Goal: Check status: Check status

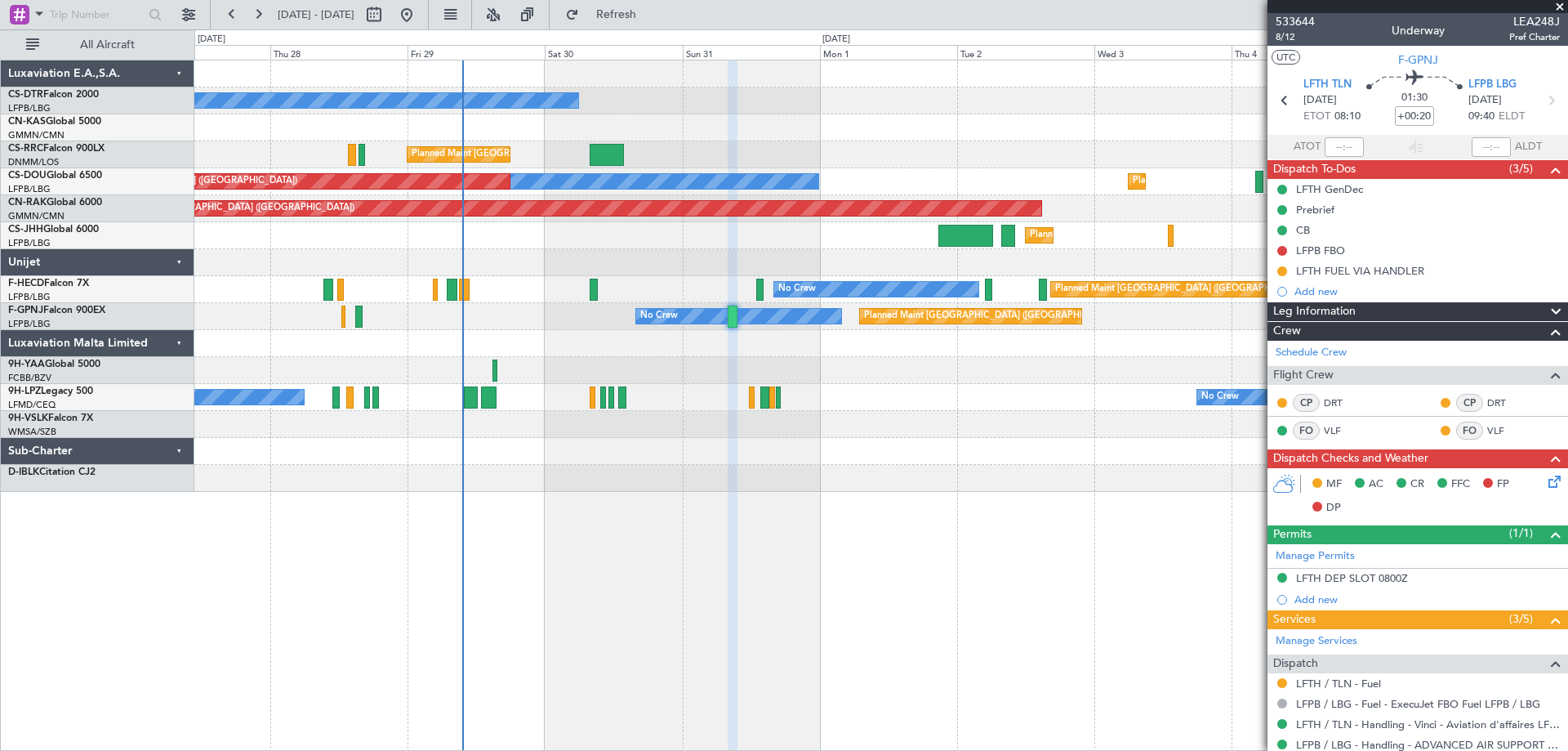
drag, startPoint x: 1564, startPoint y: 5, endPoint x: 1533, endPoint y: 23, distance: 35.8
click at [1564, 5] on span at bounding box center [1560, 8] width 16 height 15
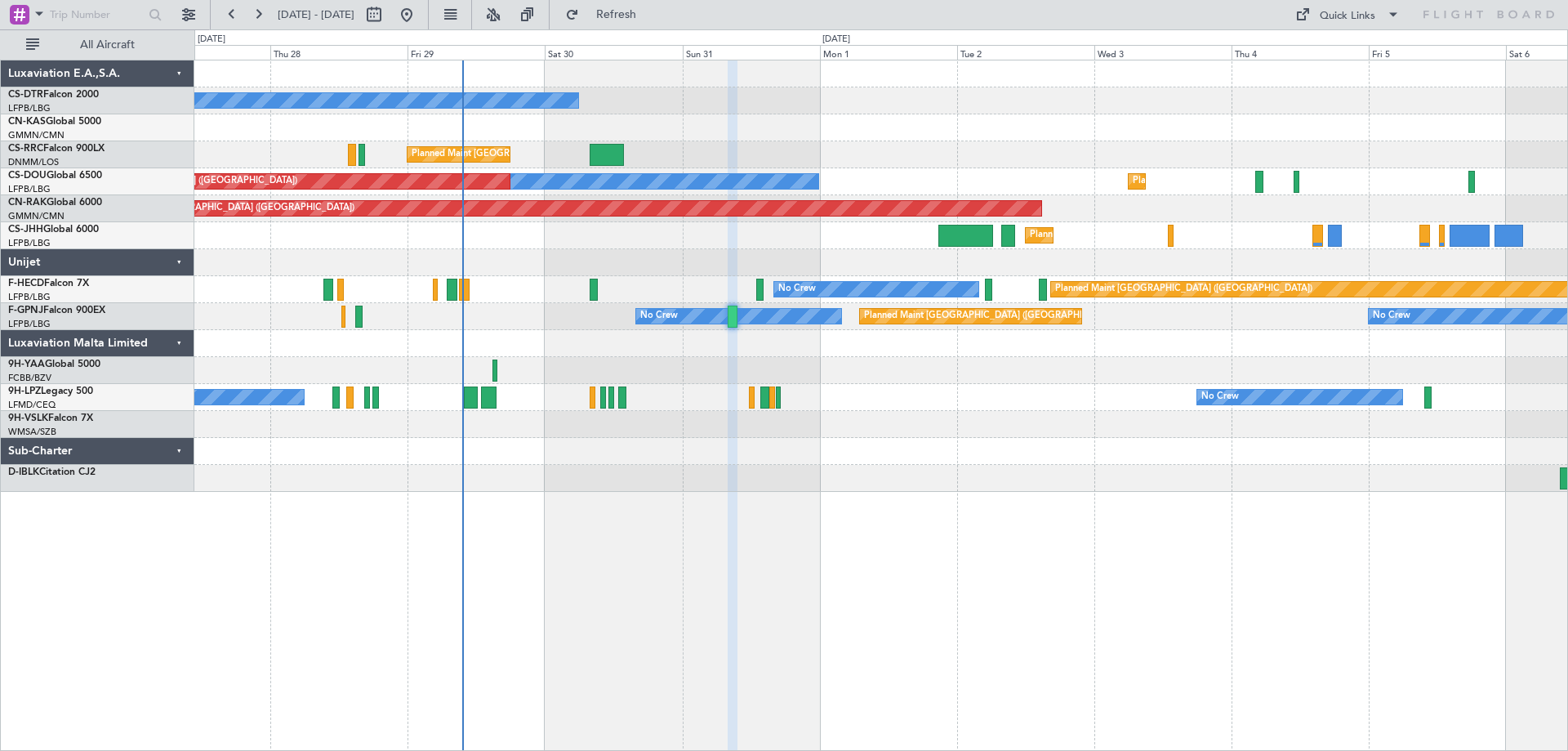
type input "0"
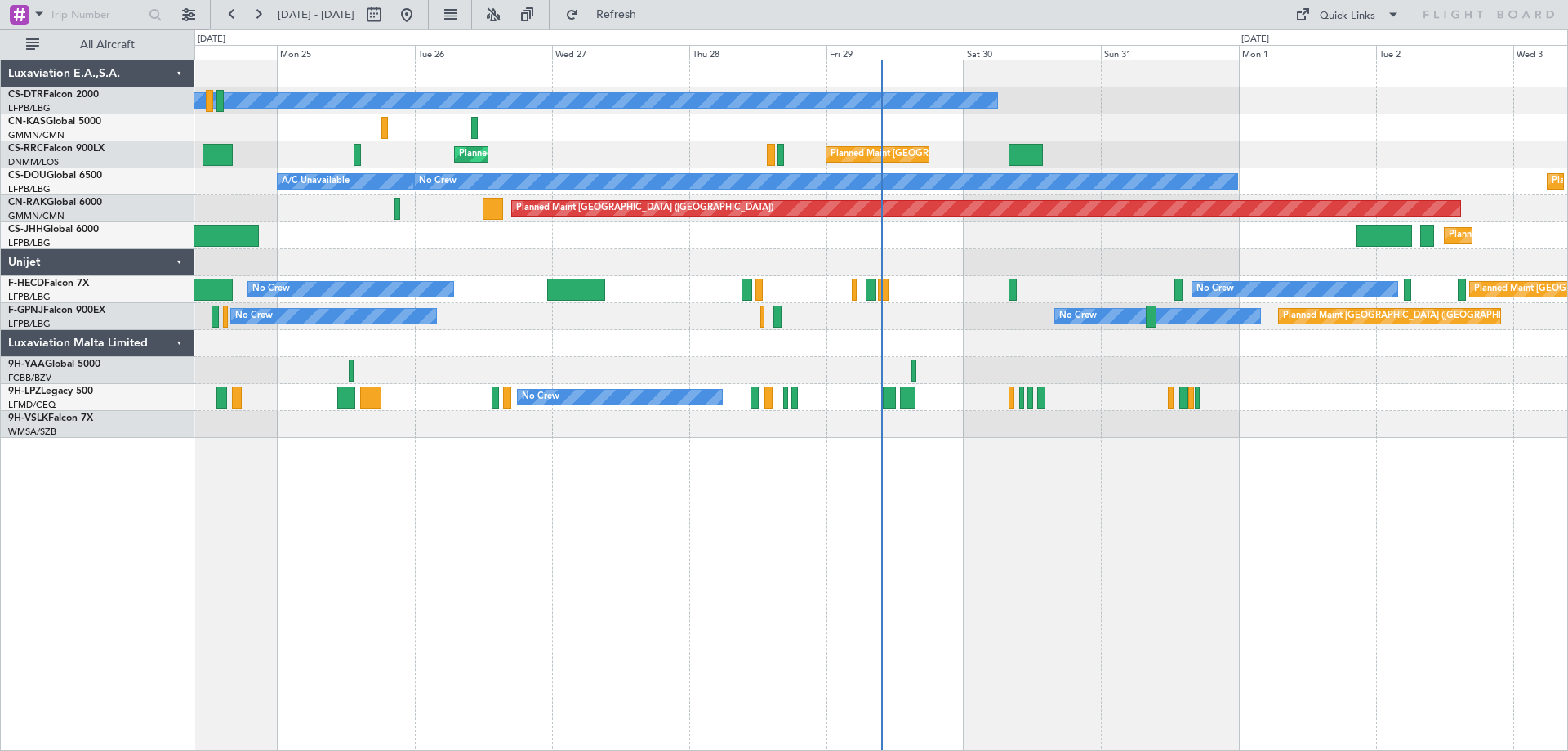
click at [666, 522] on div "No Crew Planned Maint [GEOGRAPHIC_DATA] ([GEOGRAPHIC_DATA]) Planned Maint [GEOG…" at bounding box center [882, 404] width 1374 height 691
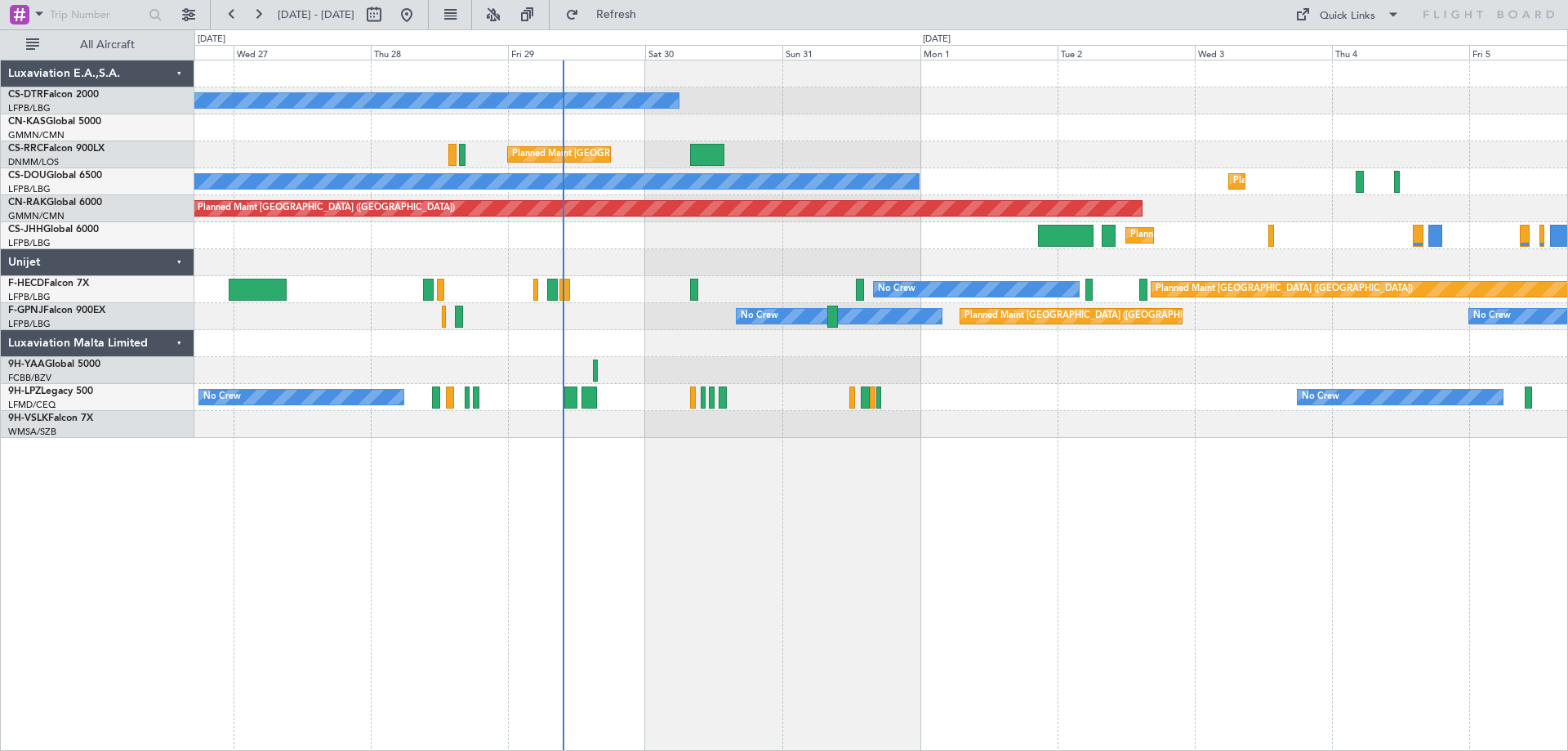
click at [699, 439] on div "No Crew Planned Maint [GEOGRAPHIC_DATA] ([GEOGRAPHIC_DATA]) Planned Maint [GEOG…" at bounding box center [882, 404] width 1374 height 691
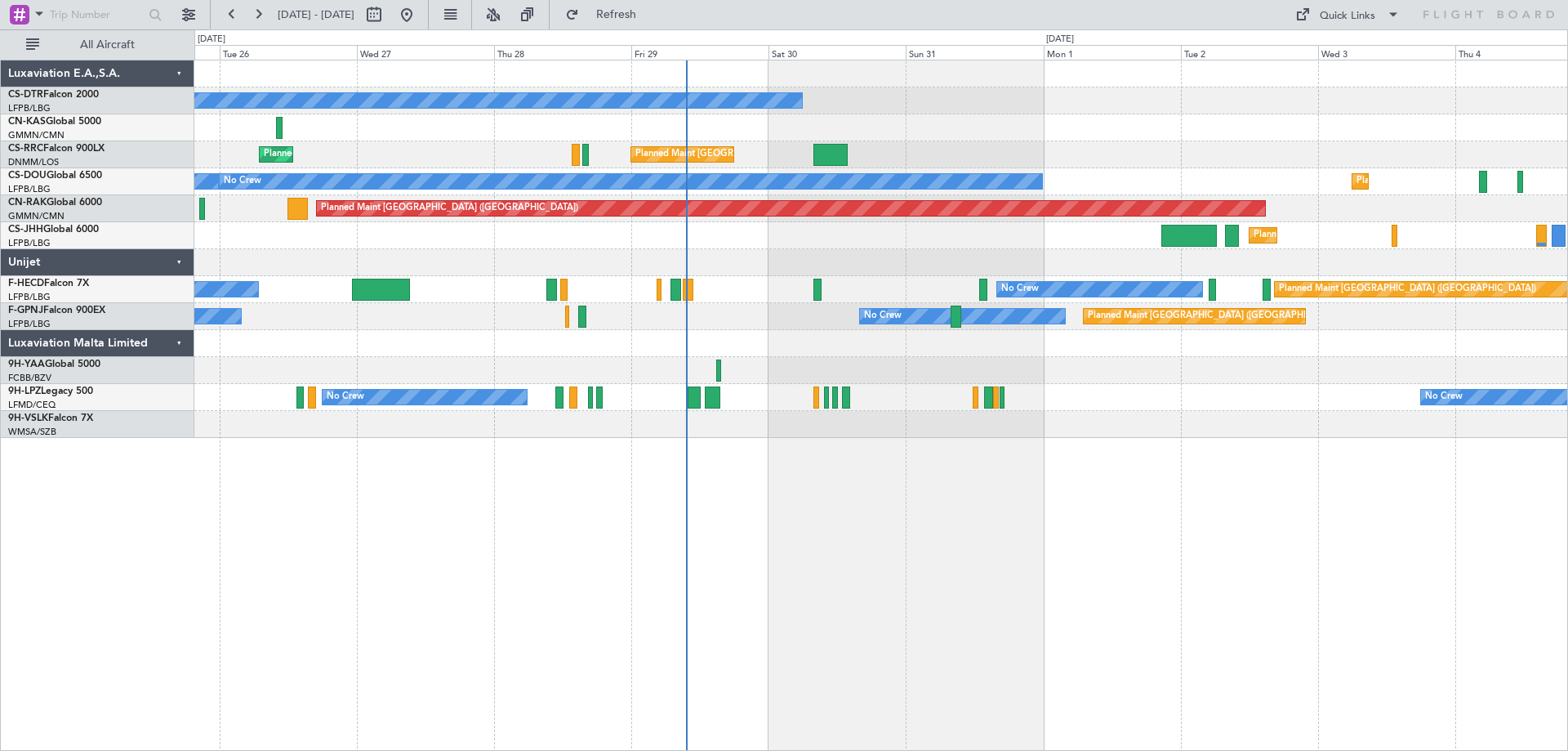
click at [970, 509] on div "No Crew Planned Maint [GEOGRAPHIC_DATA] ([GEOGRAPHIC_DATA]) Planned Maint [GEOG…" at bounding box center [882, 404] width 1374 height 691
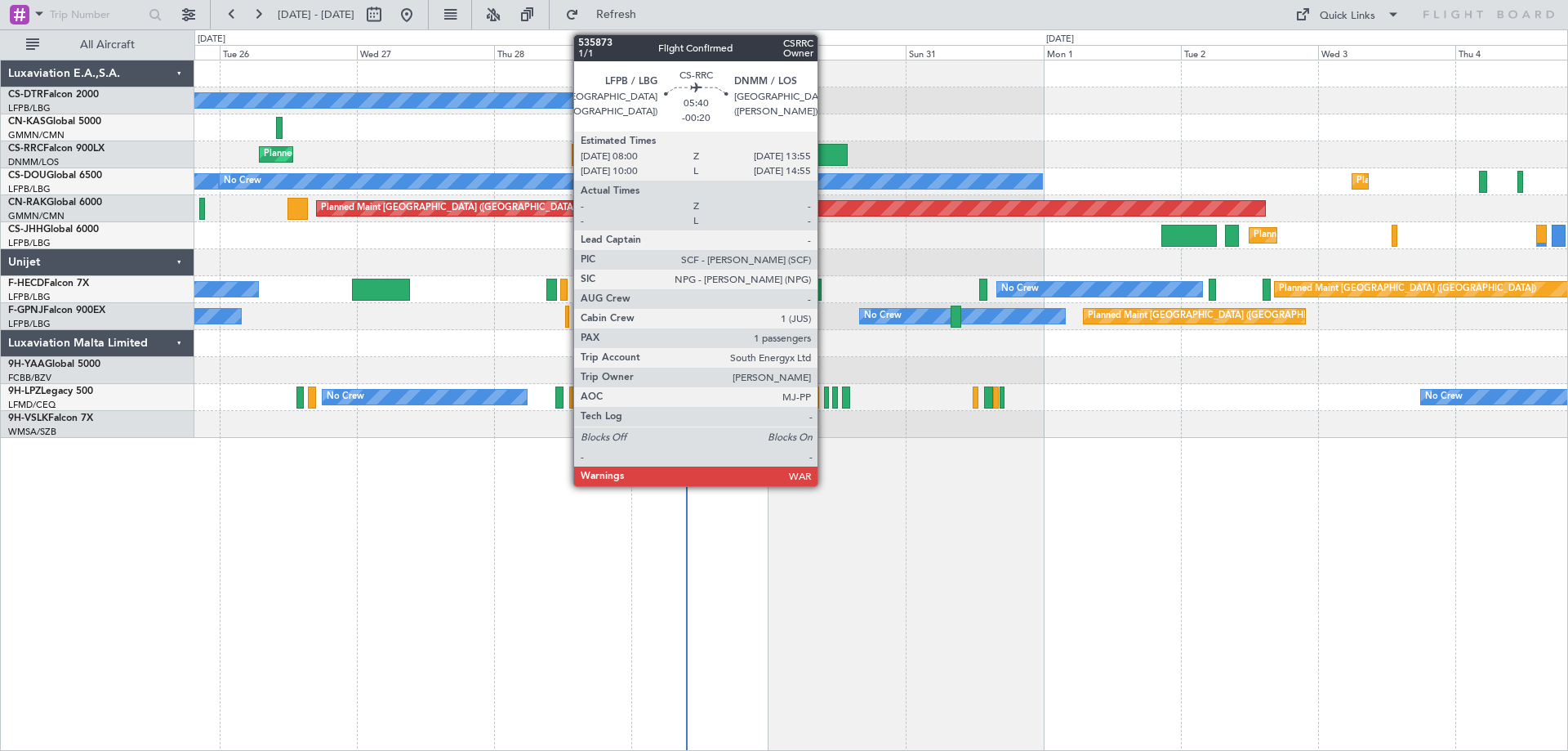
click at [825, 159] on div at bounding box center [830, 154] width 34 height 22
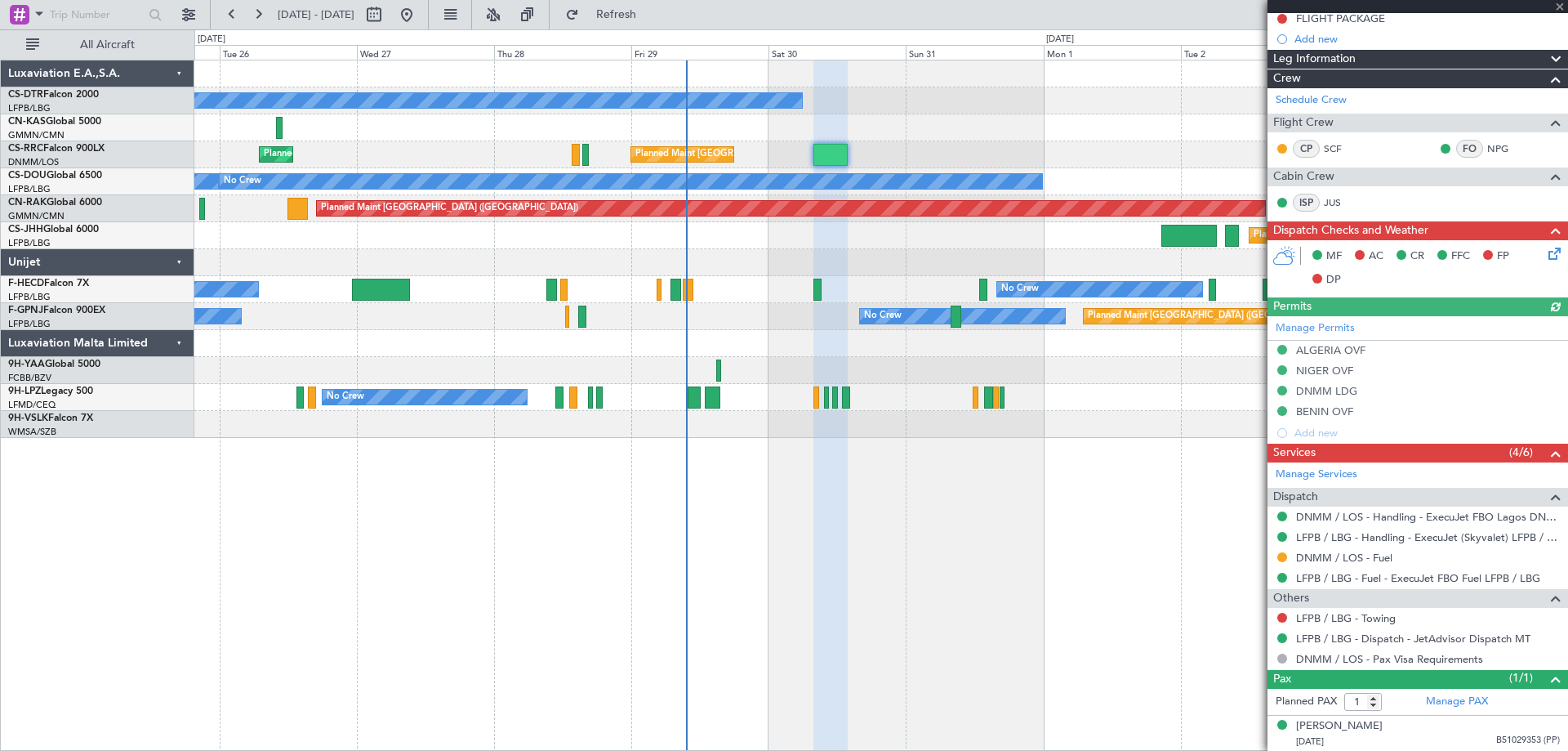
scroll to position [253, 0]
